Goal: Transaction & Acquisition: Purchase product/service

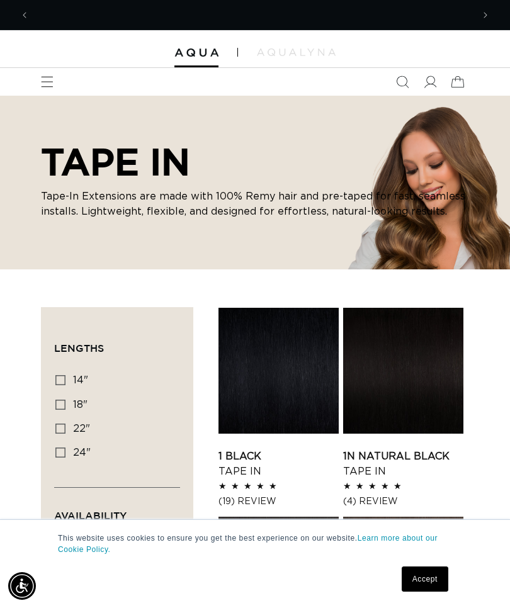
scroll to position [0, 443]
click at [63, 431] on icon at bounding box center [60, 429] width 10 height 10
click at [63, 431] on input "22" 22" (37 products)" at bounding box center [60, 429] width 10 height 10
checkbox input "true"
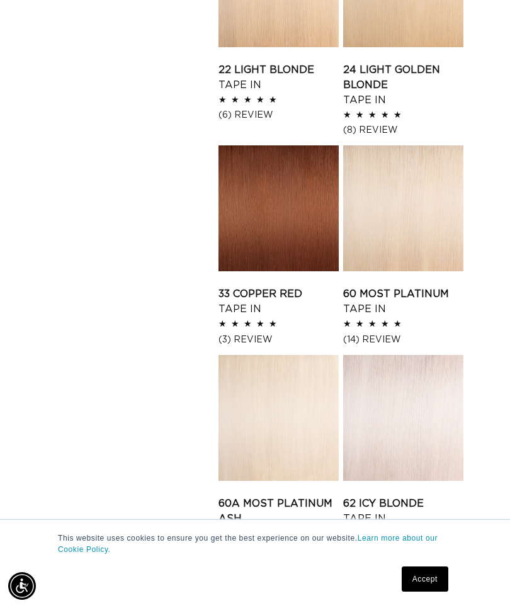
click at [399, 496] on link "62 Icy Blonde Tape In" at bounding box center [403, 511] width 120 height 30
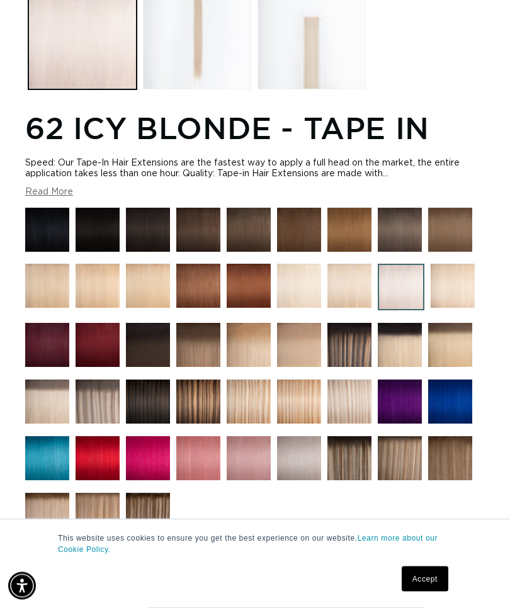
scroll to position [635, 0]
click at [101, 406] on img at bounding box center [98, 402] width 44 height 44
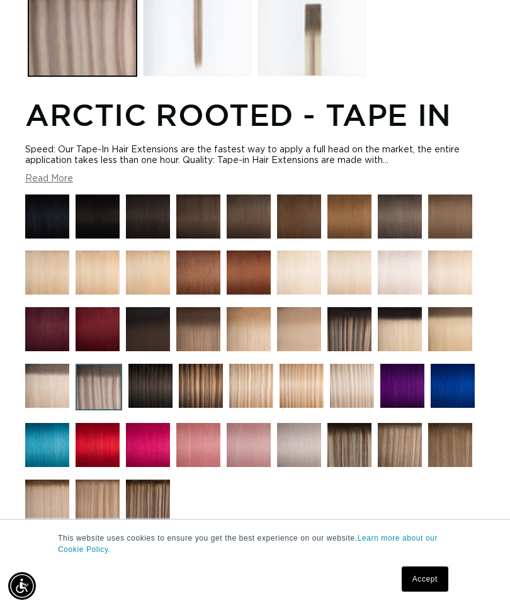
click at [93, 506] on img at bounding box center [98, 502] width 44 height 44
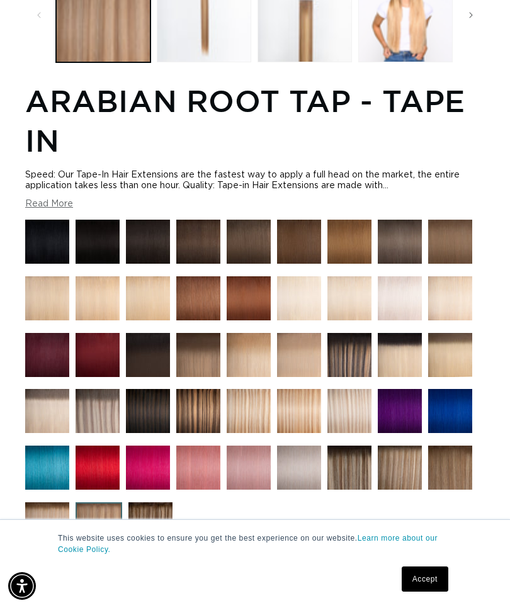
click at [406, 473] on img at bounding box center [400, 468] width 44 height 44
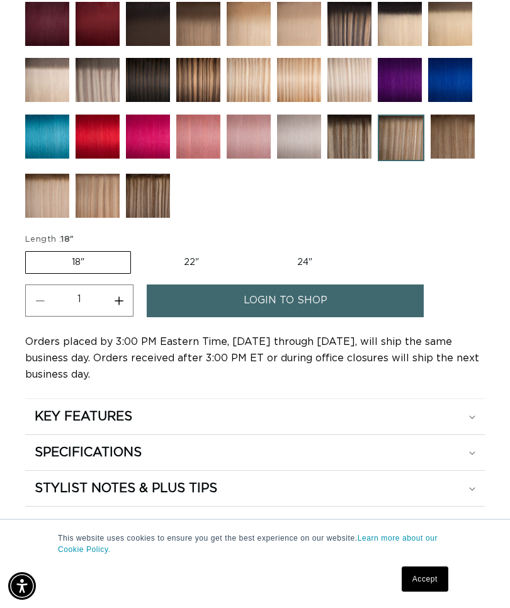
scroll to position [0, 443]
click at [362, 307] on link "login to shop" at bounding box center [285, 301] width 277 height 32
